Goal: Task Accomplishment & Management: Use online tool/utility

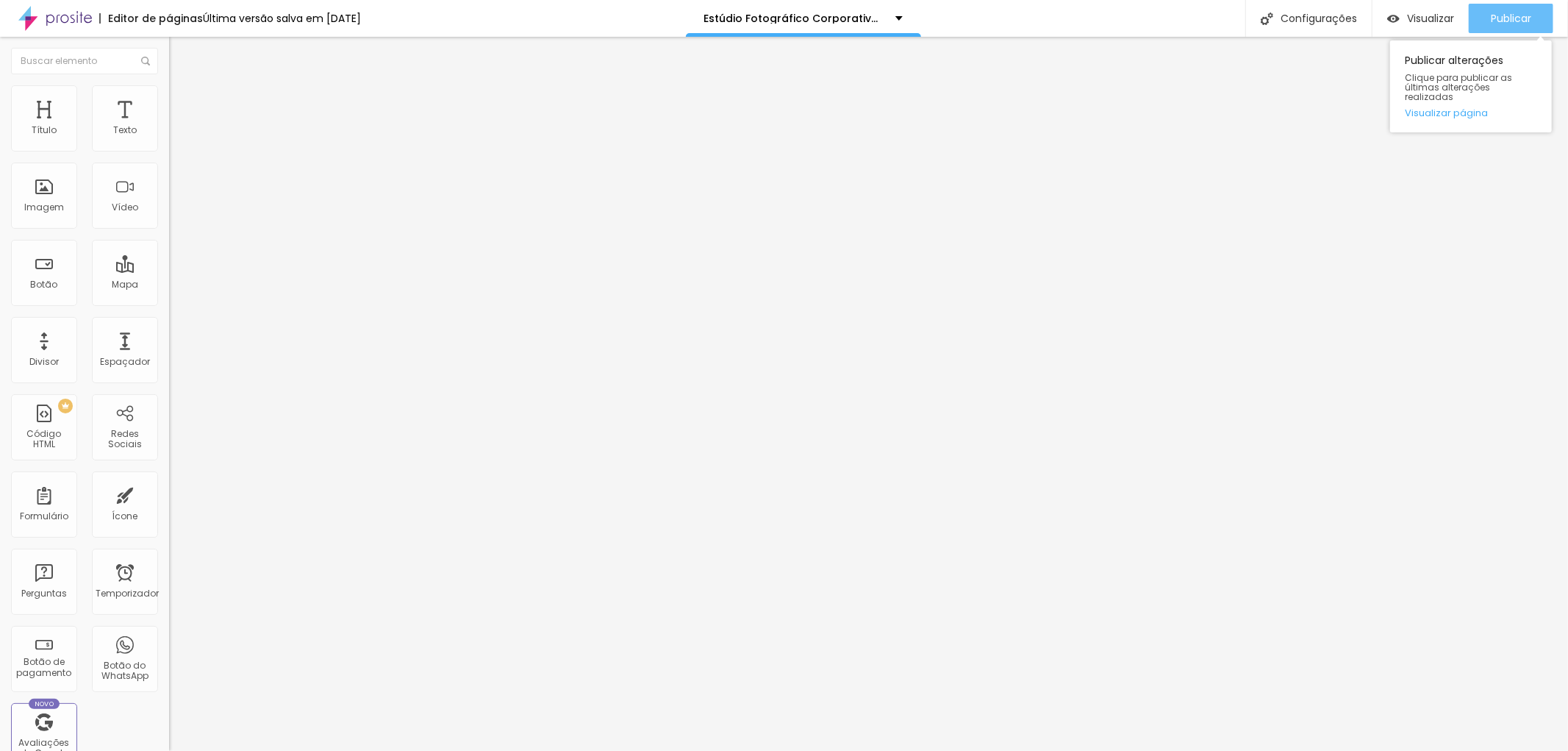
click at [1522, 5] on div "Publicar" at bounding box center [1511, 18] width 40 height 29
click at [169, 87] on img at bounding box center [175, 91] width 13 height 13
click at [169, 91] on img at bounding box center [175, 91] width 13 height 13
click at [169, 84] on img at bounding box center [175, 76] width 13 height 13
click at [169, 91] on li "Avançado" at bounding box center [253, 92] width 169 height 15
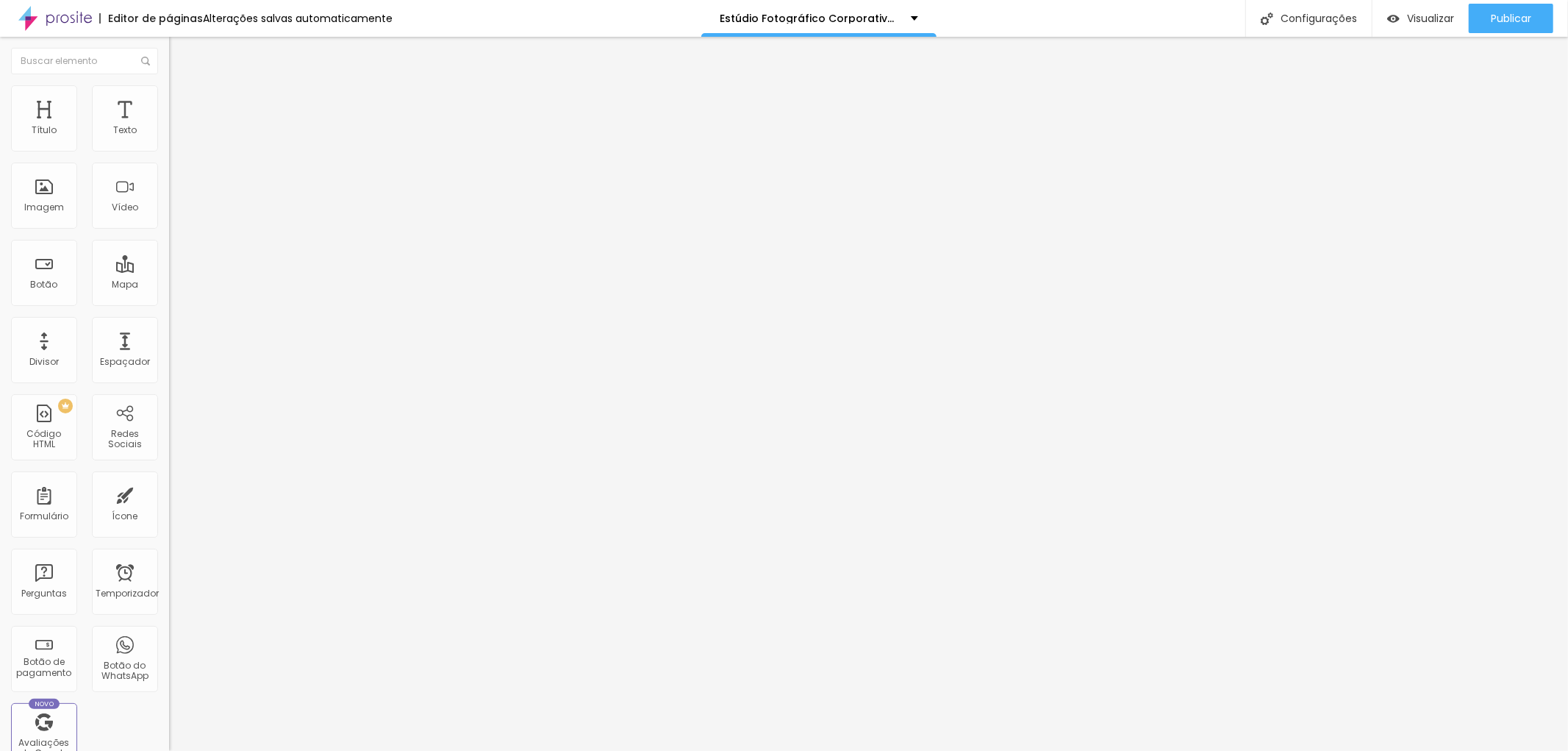
click at [169, 88] on img at bounding box center [175, 91] width 13 height 13
click at [183, 101] on font "Avançado" at bounding box center [206, 95] width 49 height 13
click at [1510, 17] on font "Publicar" at bounding box center [1511, 18] width 40 height 15
click at [1314, 9] on div "Configurações" at bounding box center [1308, 18] width 127 height 37
drag, startPoint x: 652, startPoint y: 208, endPoint x: 877, endPoint y: 210, distance: 225.0
